Goal: Find specific page/section: Find specific page/section

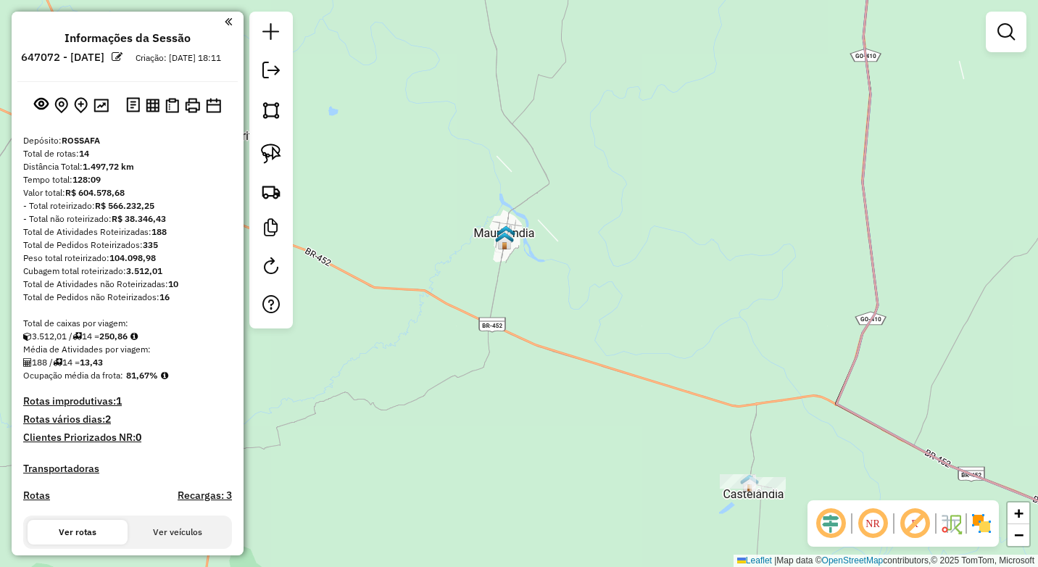
click at [131, 40] on h4 "Informações da Sessão" at bounding box center [128, 38] width 126 height 14
click at [278, 80] on link at bounding box center [271, 72] width 29 height 33
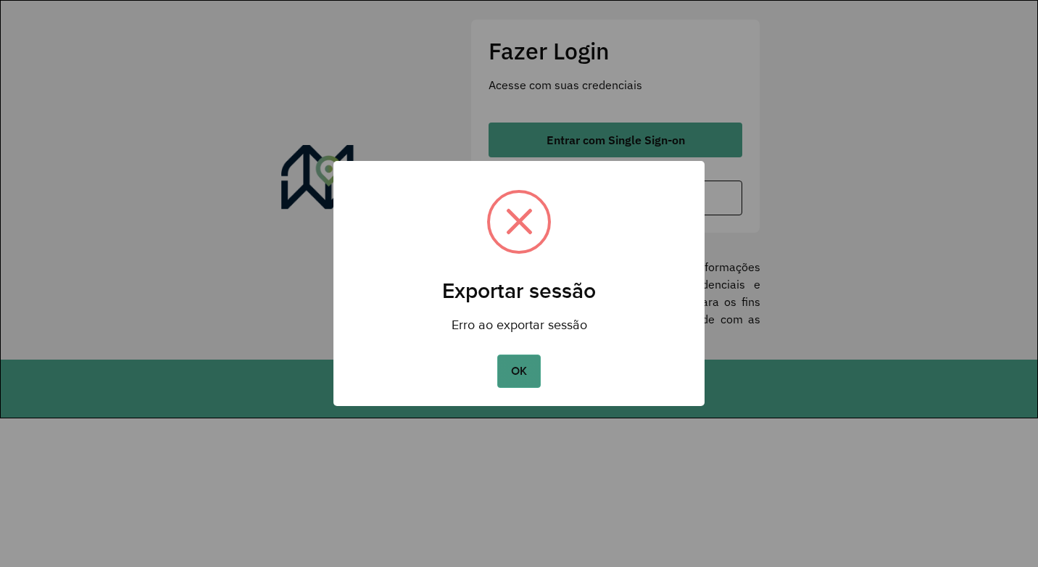
click at [518, 373] on button "OK" at bounding box center [518, 371] width 43 height 33
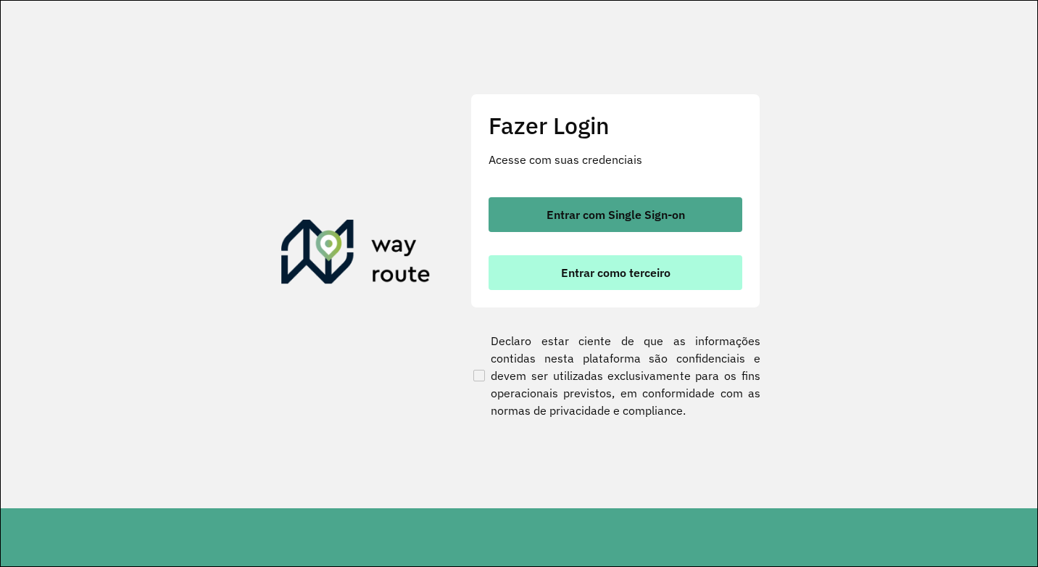
click at [619, 281] on button "Entrar como terceiro" at bounding box center [616, 272] width 254 height 35
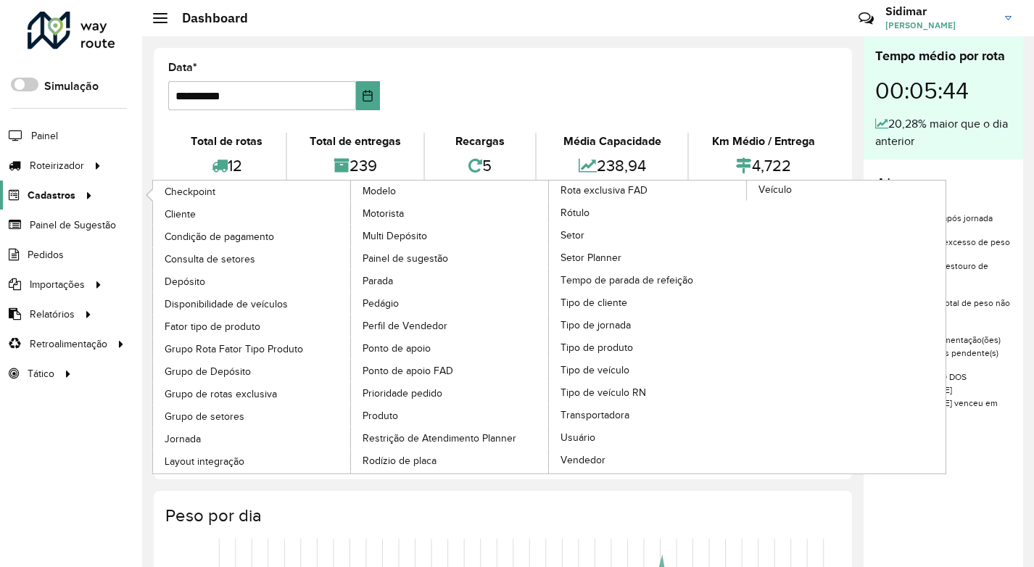
click at [67, 199] on span "Cadastros" at bounding box center [52, 195] width 48 height 15
click at [172, 210] on span "Cliente" at bounding box center [182, 214] width 34 height 15
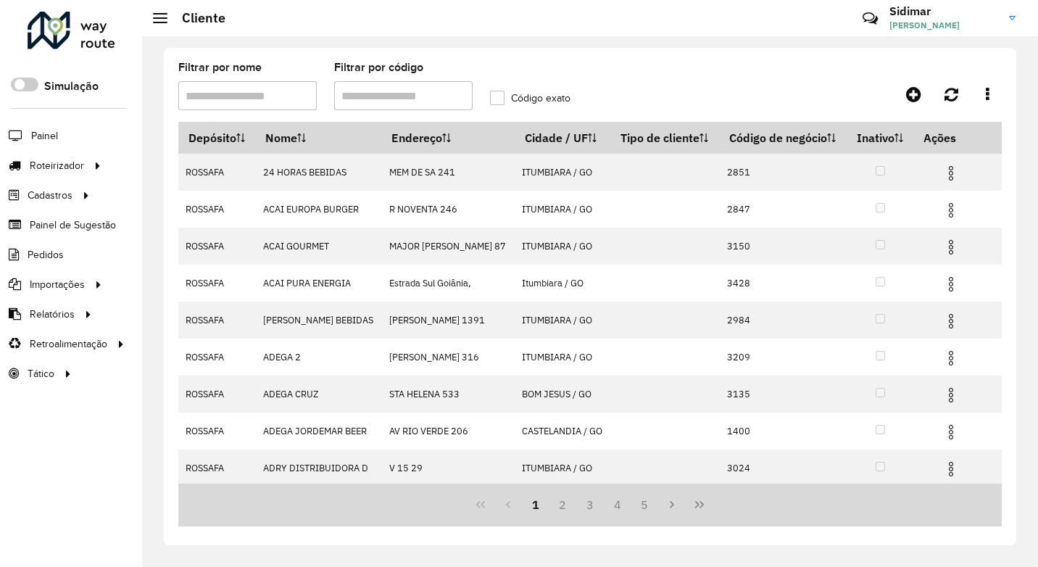
click at [217, 94] on input "Filtrar por nome" at bounding box center [247, 95] width 138 height 29
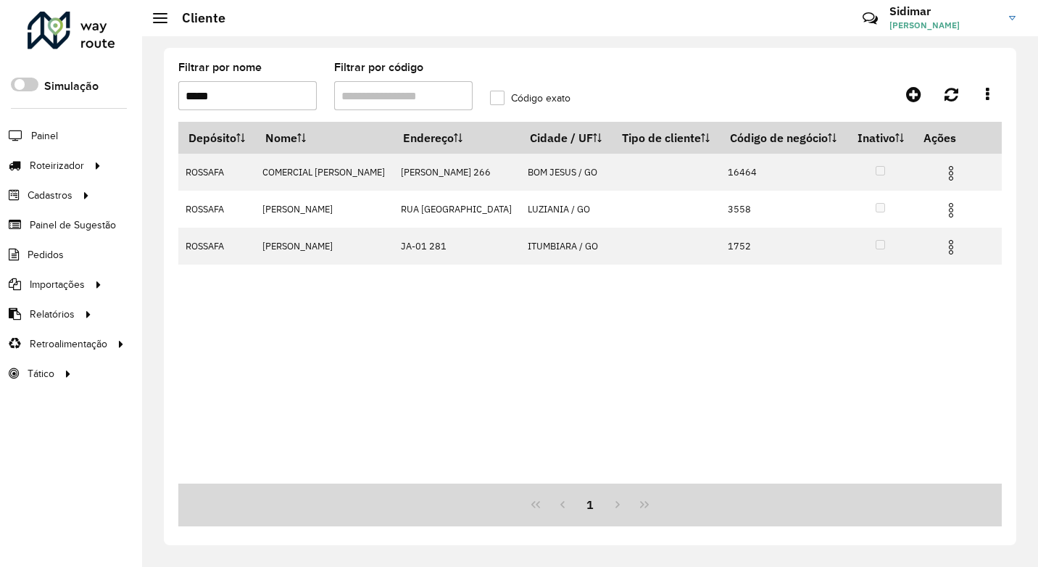
type input "*****"
